Goal: Task Accomplishment & Management: Complete application form

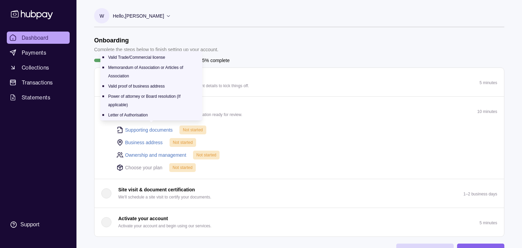
click at [159, 134] on link "Supporting documents" at bounding box center [149, 129] width 48 height 7
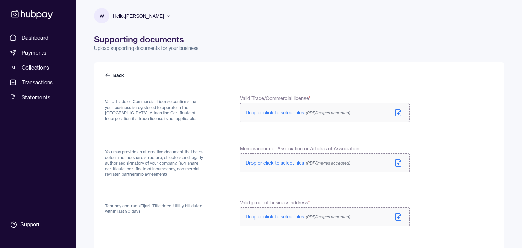
click at [318, 116] on span "Drop or click to select files (PDF/Images accepted)" at bounding box center [298, 113] width 105 height 6
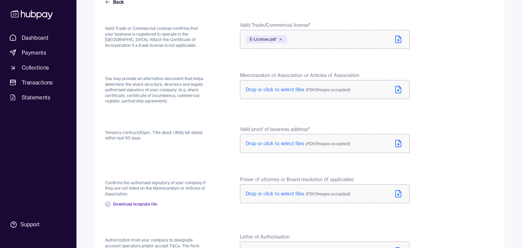
scroll to position [88, 0]
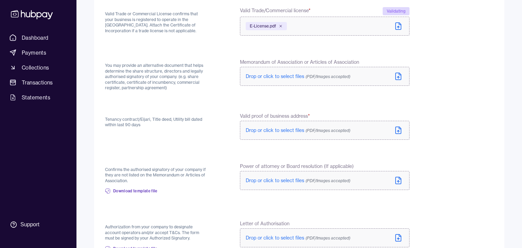
click at [325, 134] on span "Drop or click to select files (PDF/Images accepted)" at bounding box center [298, 130] width 105 height 6
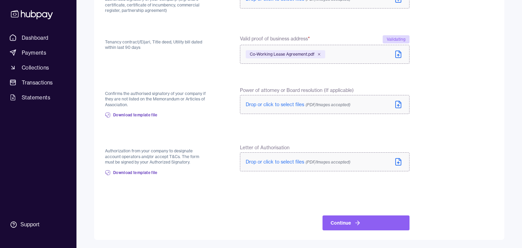
scroll to position [259, 0]
click at [409, 218] on button "Continue" at bounding box center [365, 223] width 87 height 15
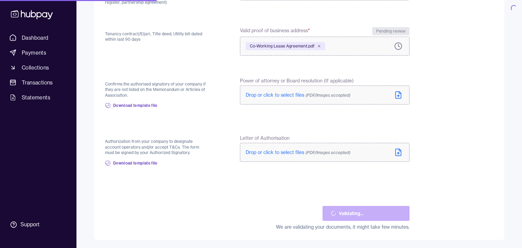
scroll to position [257, 0]
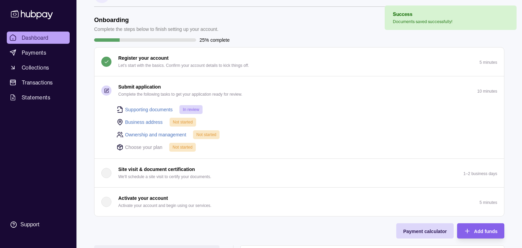
scroll to position [29, 0]
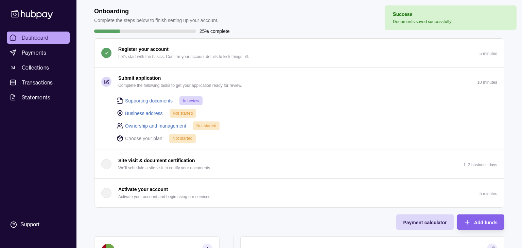
click at [187, 116] on span "Not started" at bounding box center [183, 113] width 20 height 5
click at [155, 117] on link "Business address" at bounding box center [144, 113] width 38 height 7
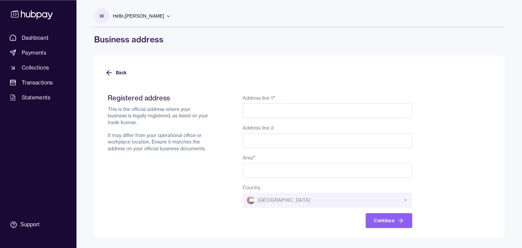
scroll to position [29, 0]
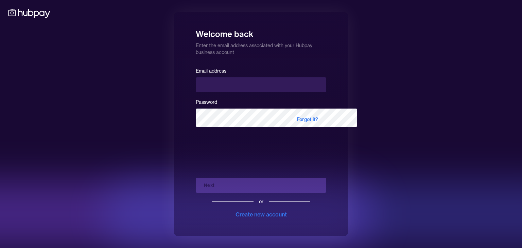
type input "**********"
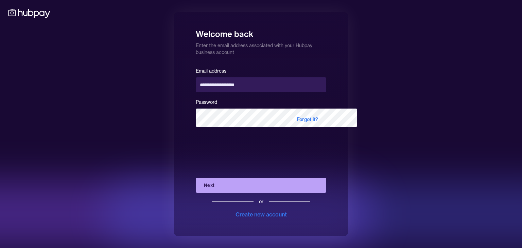
click at [277, 192] on button "Next" at bounding box center [261, 185] width 130 height 15
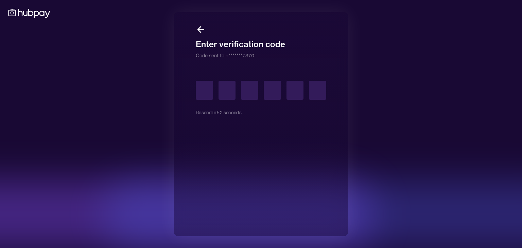
type input "*"
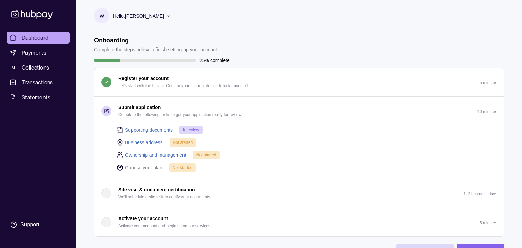
click at [184, 145] on span "Not started" at bounding box center [183, 142] width 20 height 5
click at [146, 146] on link "Business address" at bounding box center [144, 142] width 38 height 7
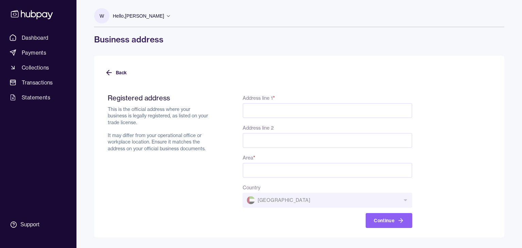
click at [282, 118] on input "Address line 1 *" at bounding box center [328, 110] width 170 height 15
click at [346, 163] on input "Area *" at bounding box center [328, 170] width 170 height 15
click at [323, 103] on input "Address line 1 *" at bounding box center [328, 110] width 170 height 15
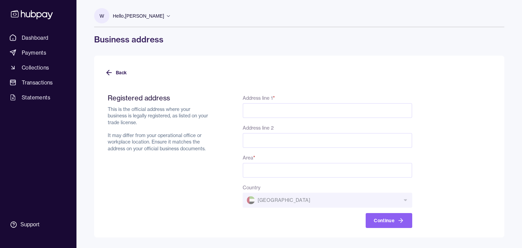
paste input "********"
drag, startPoint x: 324, startPoint y: 87, endPoint x: 239, endPoint y: 86, distance: 86.0
click at [243, 103] on input "********" at bounding box center [328, 110] width 170 height 15
paste input "**********"
type input "**********"
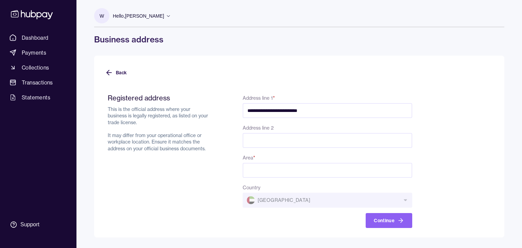
click at [338, 133] on input "Address line 2" at bounding box center [328, 140] width 170 height 15
paste input "**********"
type input "**********"
click at [356, 163] on input "Area *" at bounding box center [328, 170] width 170 height 15
paste input "**********"
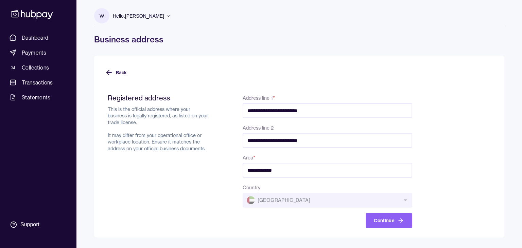
type input "**********"
click at [388, 133] on input "**********" at bounding box center [328, 140] width 170 height 15
paste input "*********"
type input "**********"
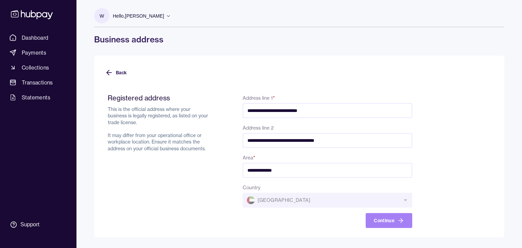
click at [412, 222] on button "Continue" at bounding box center [389, 220] width 47 height 15
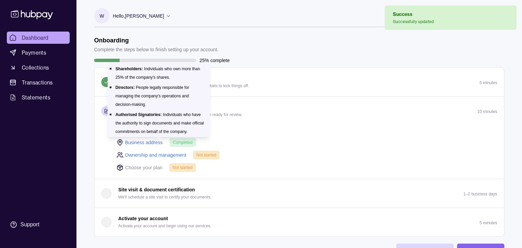
click at [180, 159] on link "Ownership and management" at bounding box center [155, 155] width 61 height 7
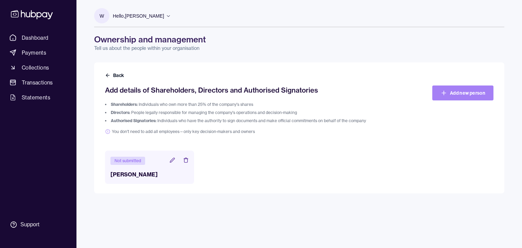
click at [459, 101] on link "Add new person" at bounding box center [462, 93] width 61 height 15
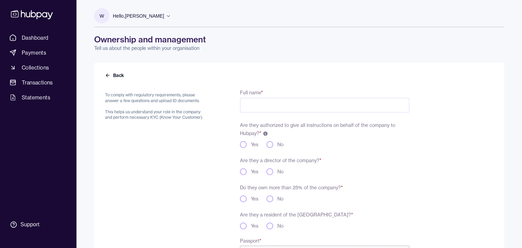
click at [104, 20] on p "W" at bounding box center [102, 15] width 4 height 7
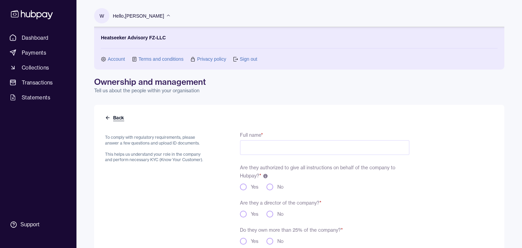
click at [110, 121] on icon at bounding box center [107, 117] width 5 height 5
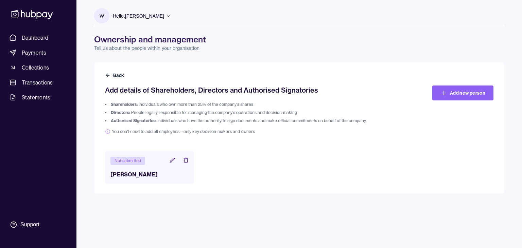
scroll to position [14, 0]
click at [142, 184] on div "Not submitted [PERSON_NAME]" at bounding box center [149, 167] width 89 height 33
click at [142, 165] on div "Not submitted" at bounding box center [127, 161] width 35 height 8
click at [145, 165] on div "Not submitted" at bounding box center [127, 161] width 35 height 8
click at [170, 162] on icon at bounding box center [172, 160] width 4 height 4
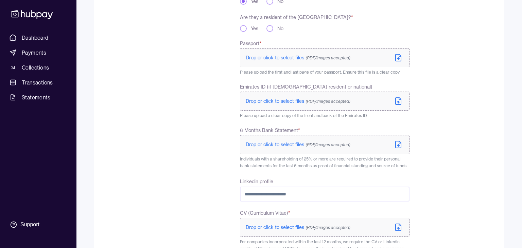
scroll to position [205, 0]
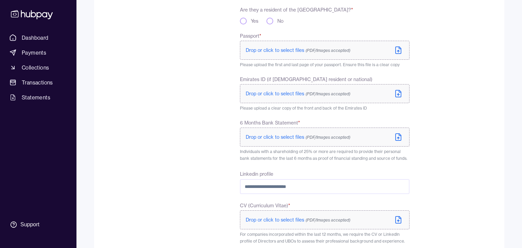
click at [312, 53] on span "Drop or click to select files (PDF/Images accepted)" at bounding box center [298, 50] width 105 height 6
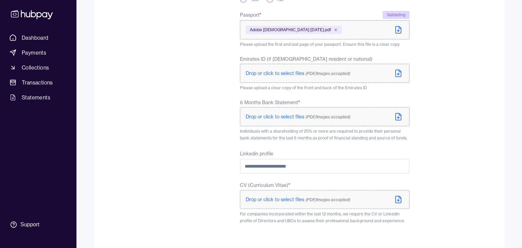
scroll to position [264, 0]
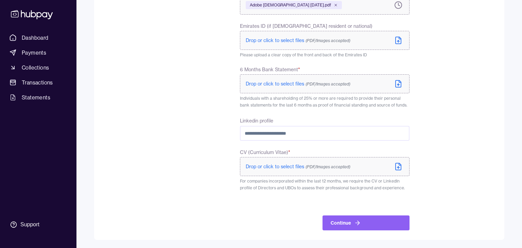
click at [330, 87] on span "Drop or click to select files (PDF/Images accepted)" at bounding box center [298, 84] width 105 height 6
click at [323, 164] on span "Drop or click to select files (PDF/Images accepted)" at bounding box center [298, 167] width 105 height 6
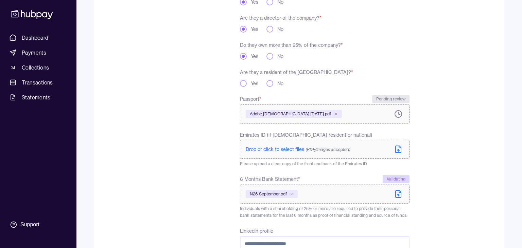
scroll to position [131, 0]
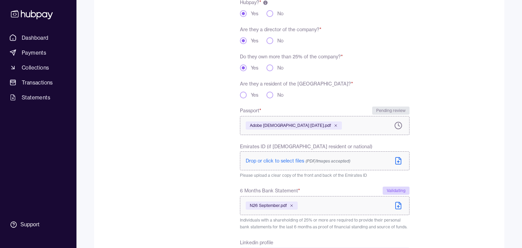
click at [283, 99] on div "No" at bounding box center [274, 95] width 17 height 7
click at [273, 99] on button "No" at bounding box center [269, 95] width 7 height 7
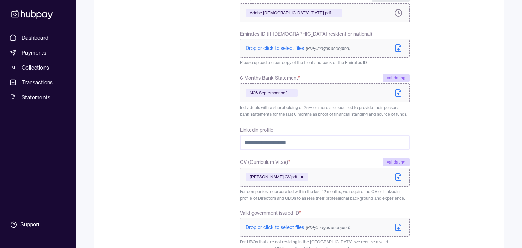
scroll to position [337, 0]
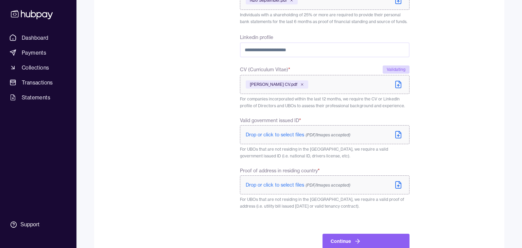
click at [402, 4] on icon at bounding box center [398, 0] width 8 height 8
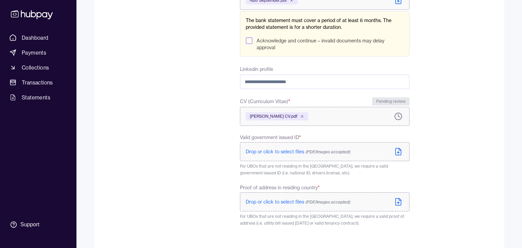
click at [402, 4] on icon at bounding box center [398, 0] width 8 height 8
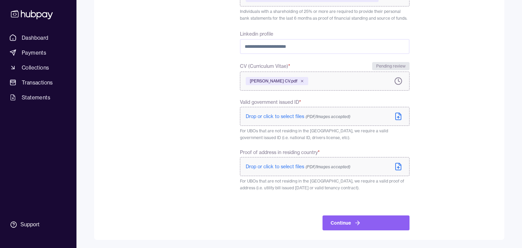
scroll to position [483, 0]
click at [327, 164] on span "Drop or click to select files (PDF/Images accepted)" at bounding box center [298, 167] width 105 height 6
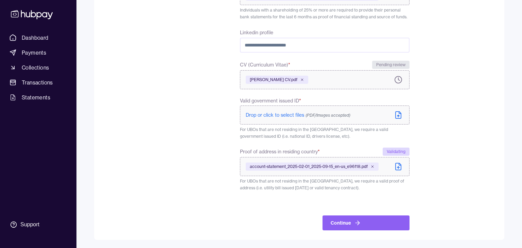
scroll to position [454, 0]
click at [294, 118] on span "Drop or click to select files (PDF/Images accepted)" at bounding box center [298, 115] width 105 height 6
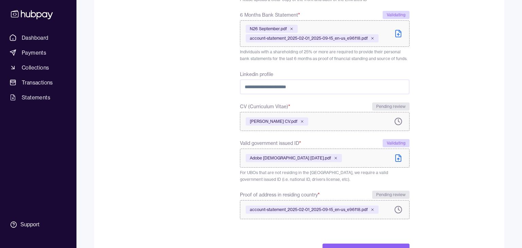
scroll to position [469, 0]
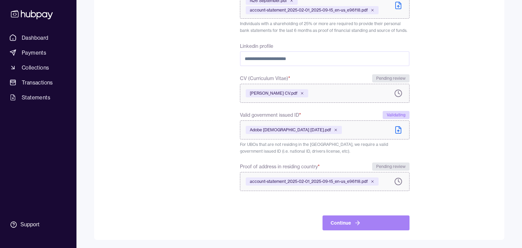
click at [409, 216] on button "Continue" at bounding box center [365, 223] width 87 height 15
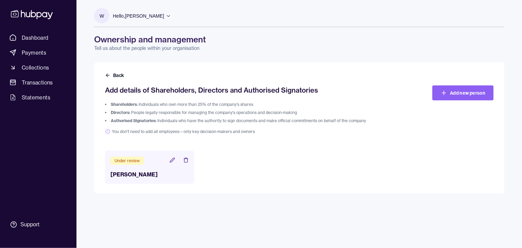
scroll to position [14, 0]
click at [110, 78] on icon at bounding box center [107, 75] width 5 height 5
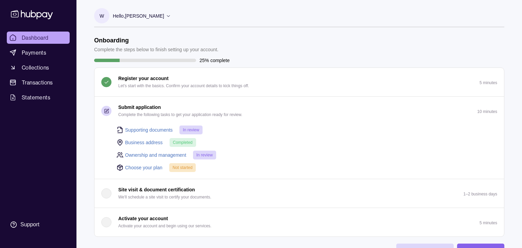
click at [155, 172] on link "Choose your plan" at bounding box center [143, 167] width 37 height 7
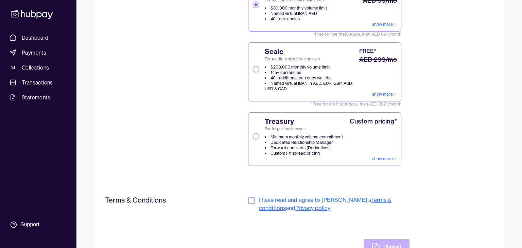
scroll to position [205, 0]
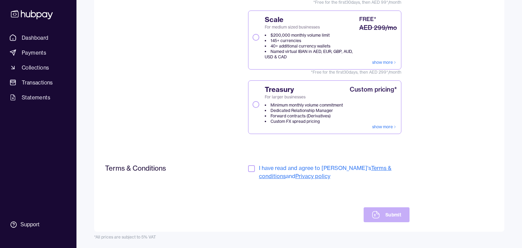
click at [363, 179] on span "I have read and agree to [PERSON_NAME]'s Terms & conditions and Privacy policy" at bounding box center [334, 172] width 151 height 16
click at [255, 172] on button "button" at bounding box center [251, 168] width 7 height 7
click at [409, 209] on button "Submit" at bounding box center [387, 215] width 46 height 15
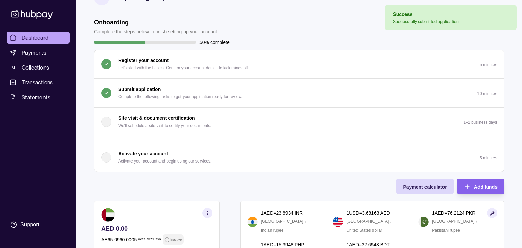
scroll to position [29, 0]
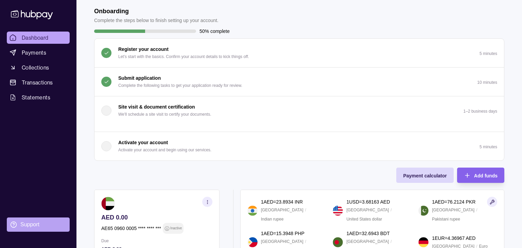
click at [33, 223] on div "Support" at bounding box center [29, 224] width 19 height 7
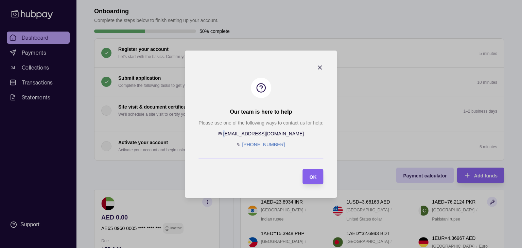
drag, startPoint x: 300, startPoint y: 138, endPoint x: 248, endPoint y: 135, distance: 51.8
click at [248, 135] on div "Please use one of the following ways to contact us for help: [EMAIL_ADDRESS][DO…" at bounding box center [260, 133] width 125 height 29
click at [317, 150] on section "Our team is here to help Please use one of the following ways to contact us for…" at bounding box center [261, 124] width 152 height 147
drag, startPoint x: 317, startPoint y: 150, endPoint x: 309, endPoint y: 143, distance: 11.1
click at [309, 143] on section "Our team is here to help Please use one of the following ways to contact us for…" at bounding box center [261, 124] width 152 height 147
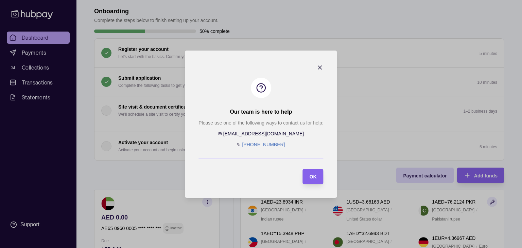
click at [227, 128] on div "Please use one of the following ways to contact us for help: [EMAIL_ADDRESS][DO…" at bounding box center [260, 133] width 125 height 29
drag, startPoint x: 299, startPoint y: 137, endPoint x: 295, endPoint y: 123, distance: 14.4
click at [295, 124] on div "Please use one of the following ways to contact us for help: [EMAIL_ADDRESS][DO…" at bounding box center [260, 133] width 125 height 29
click at [295, 122] on p "Please use one of the following ways to contact us for help:" at bounding box center [260, 122] width 125 height 7
click at [322, 67] on icon "button" at bounding box center [319, 67] width 3 height 3
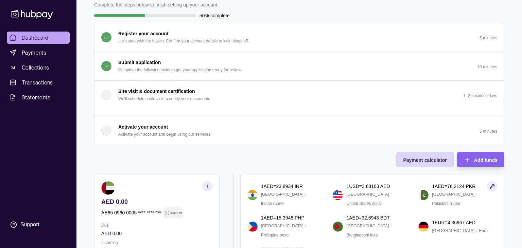
scroll to position [58, 0]
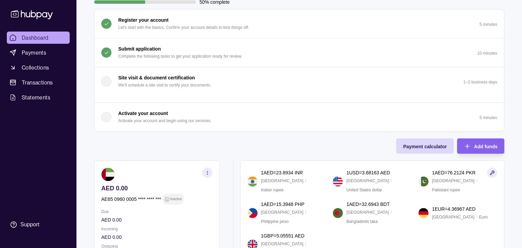
click at [204, 125] on p "Activate your account and begin using our services." at bounding box center [164, 120] width 93 height 7
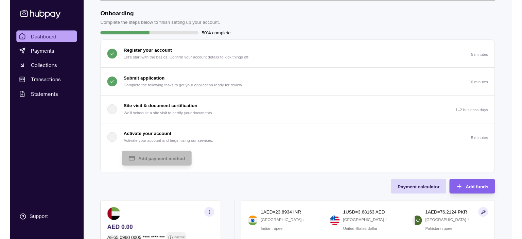
scroll to position [24, 0]
